Goal: Navigation & Orientation: Find specific page/section

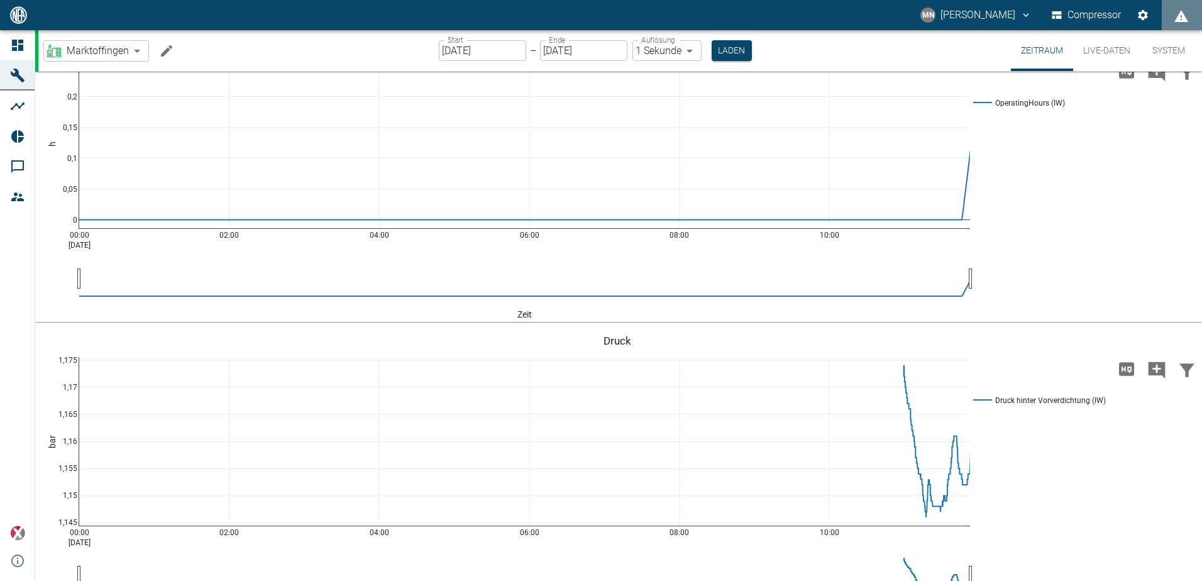
scroll to position [24, 0]
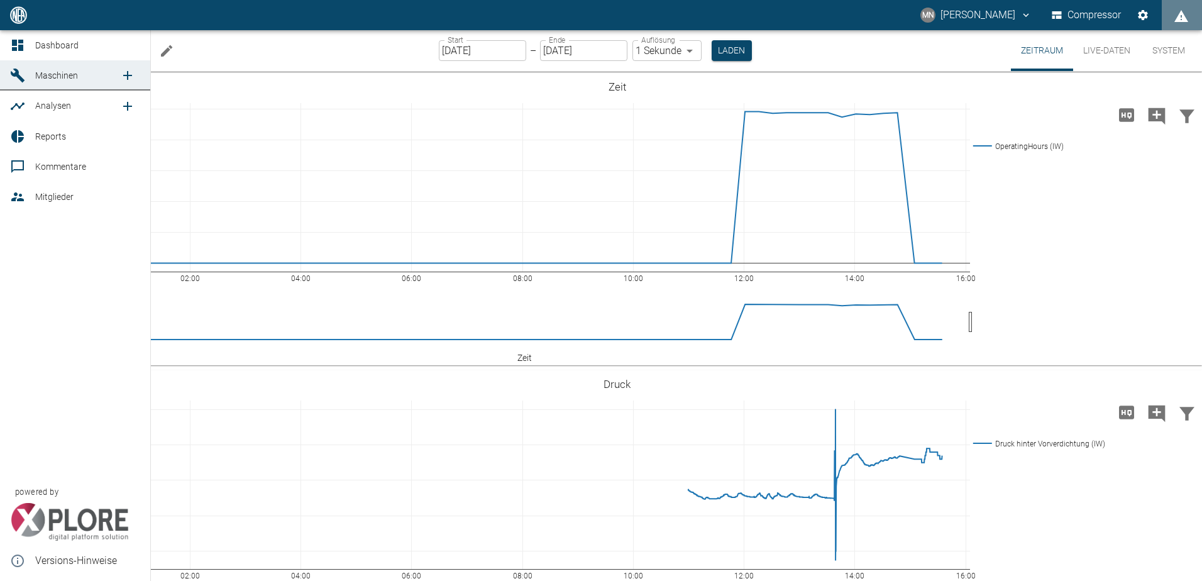
click at [27, 45] on div at bounding box center [19, 45] width 19 height 15
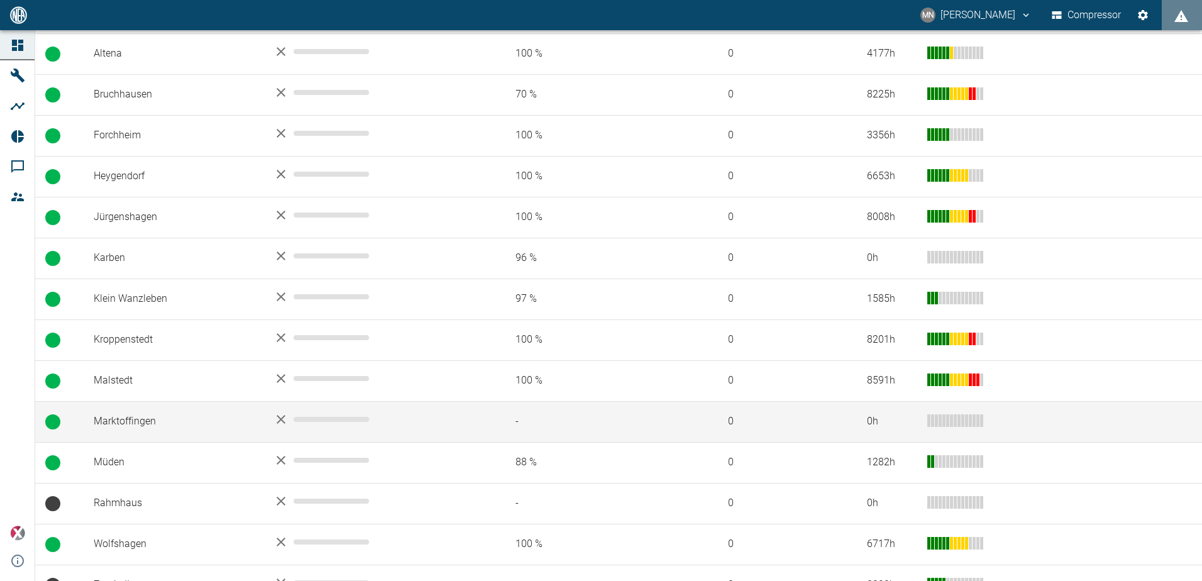
scroll to position [302, 0]
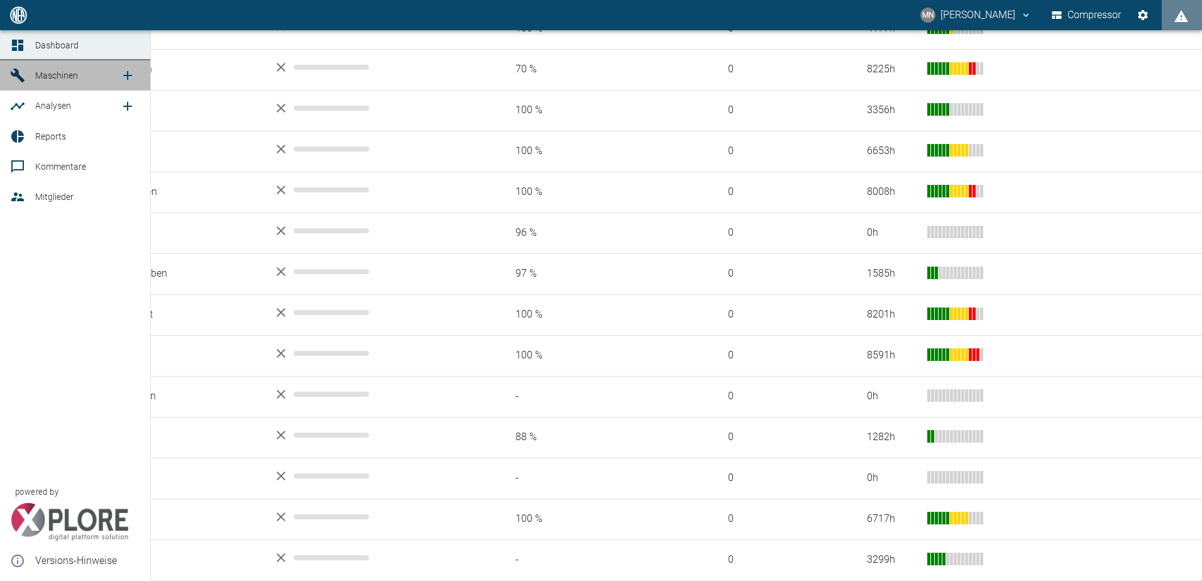
click at [11, 70] on icon at bounding box center [17, 75] width 15 height 15
